Goal: Navigation & Orientation: Find specific page/section

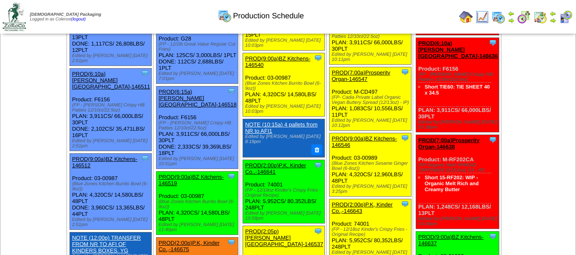
scroll to position [852, 0]
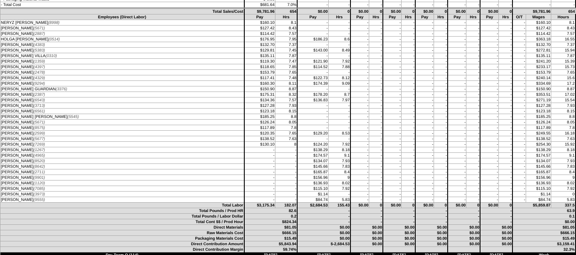
scroll to position [341, 0]
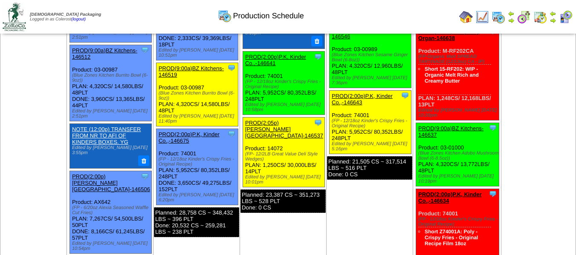
scroll to position [859, 0]
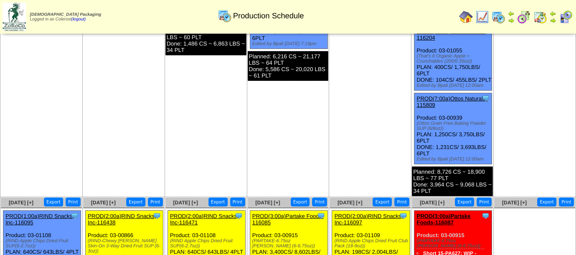
scroll to position [554, 0]
